Goal: Find specific page/section: Find specific page/section

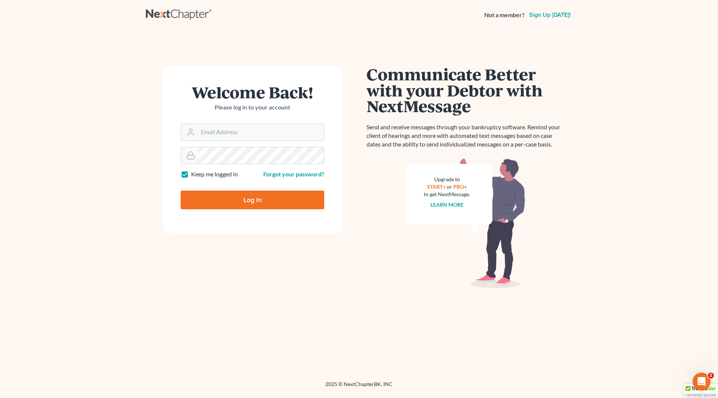
type input "[PERSON_NAME][EMAIL_ADDRESS][DOMAIN_NAME]"
click at [256, 201] on input "Log In" at bounding box center [253, 200] width 144 height 19
type input "Thinking..."
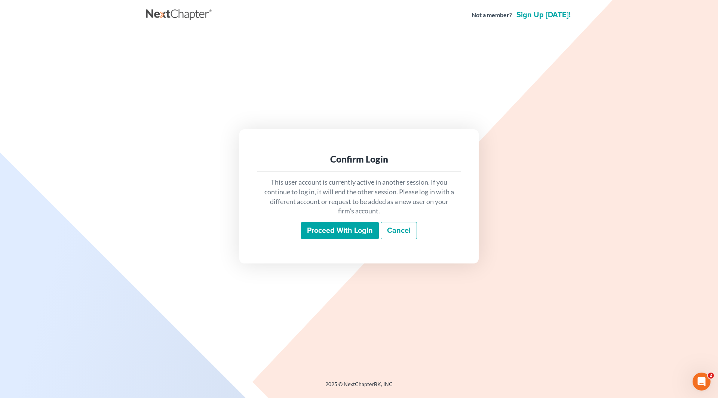
click at [347, 224] on input "Proceed with login" at bounding box center [340, 230] width 78 height 17
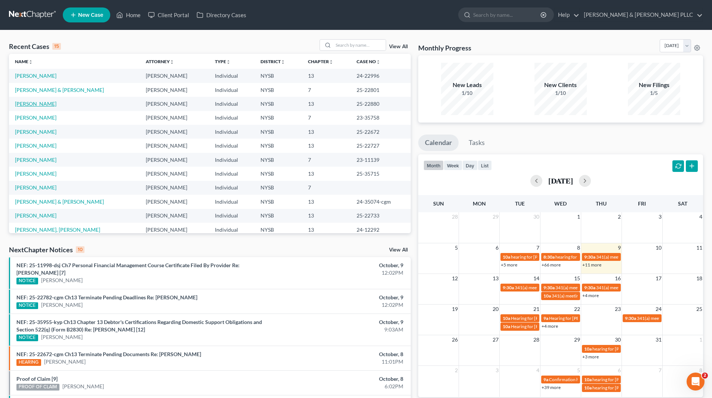
click at [52, 104] on link "Schullere, Elvina" at bounding box center [35, 104] width 41 height 6
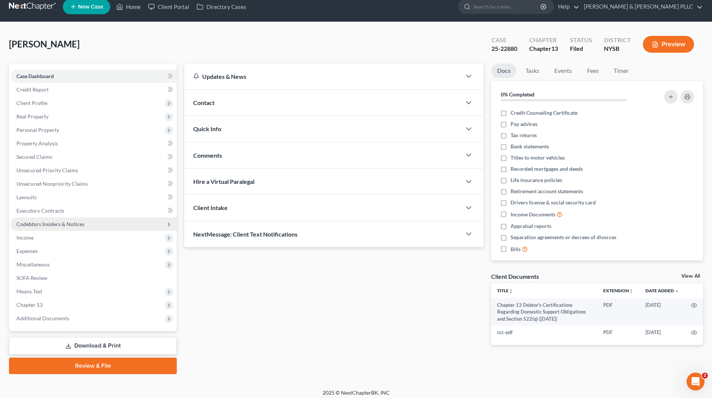
scroll to position [13, 0]
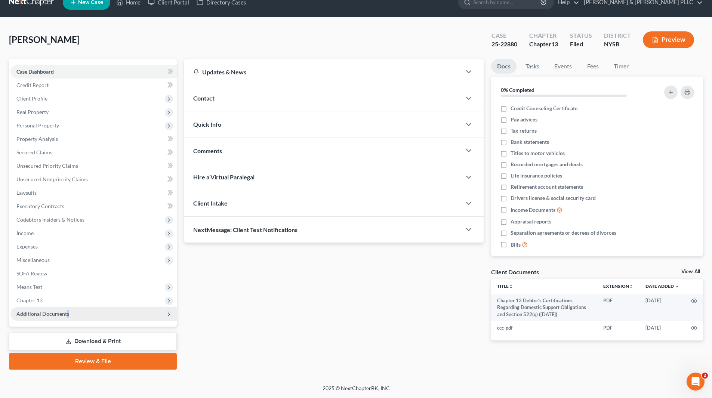
click at [67, 314] on span "Additional Documents" at bounding box center [42, 314] width 53 height 6
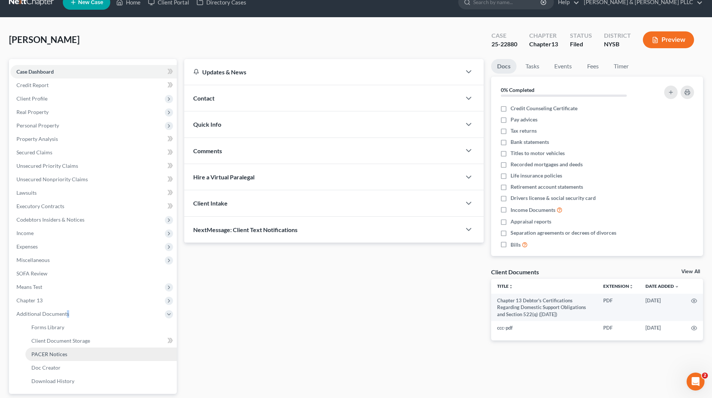
click at [61, 353] on span "PACER Notices" at bounding box center [49, 354] width 36 height 6
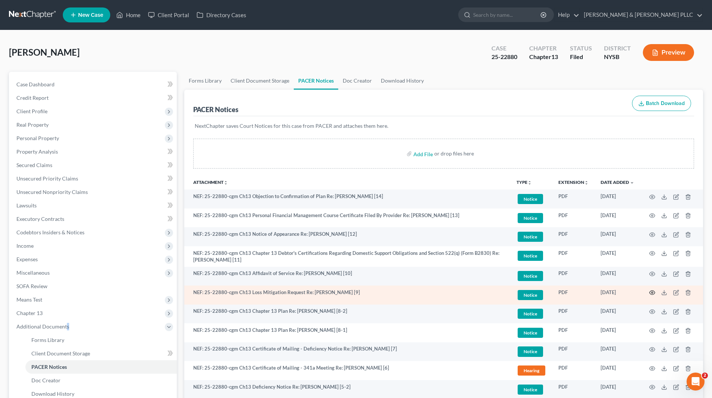
click at [652, 292] on circle "button" at bounding box center [652, 292] width 1 height 1
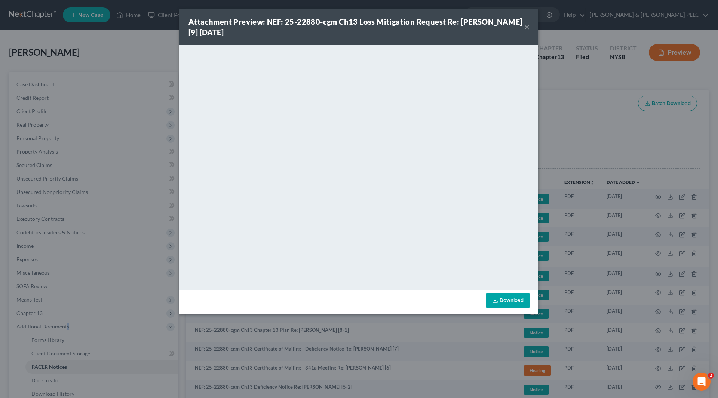
click at [524, 27] on button "×" at bounding box center [526, 26] width 5 height 9
